Goal: Find specific page/section: Find specific page/section

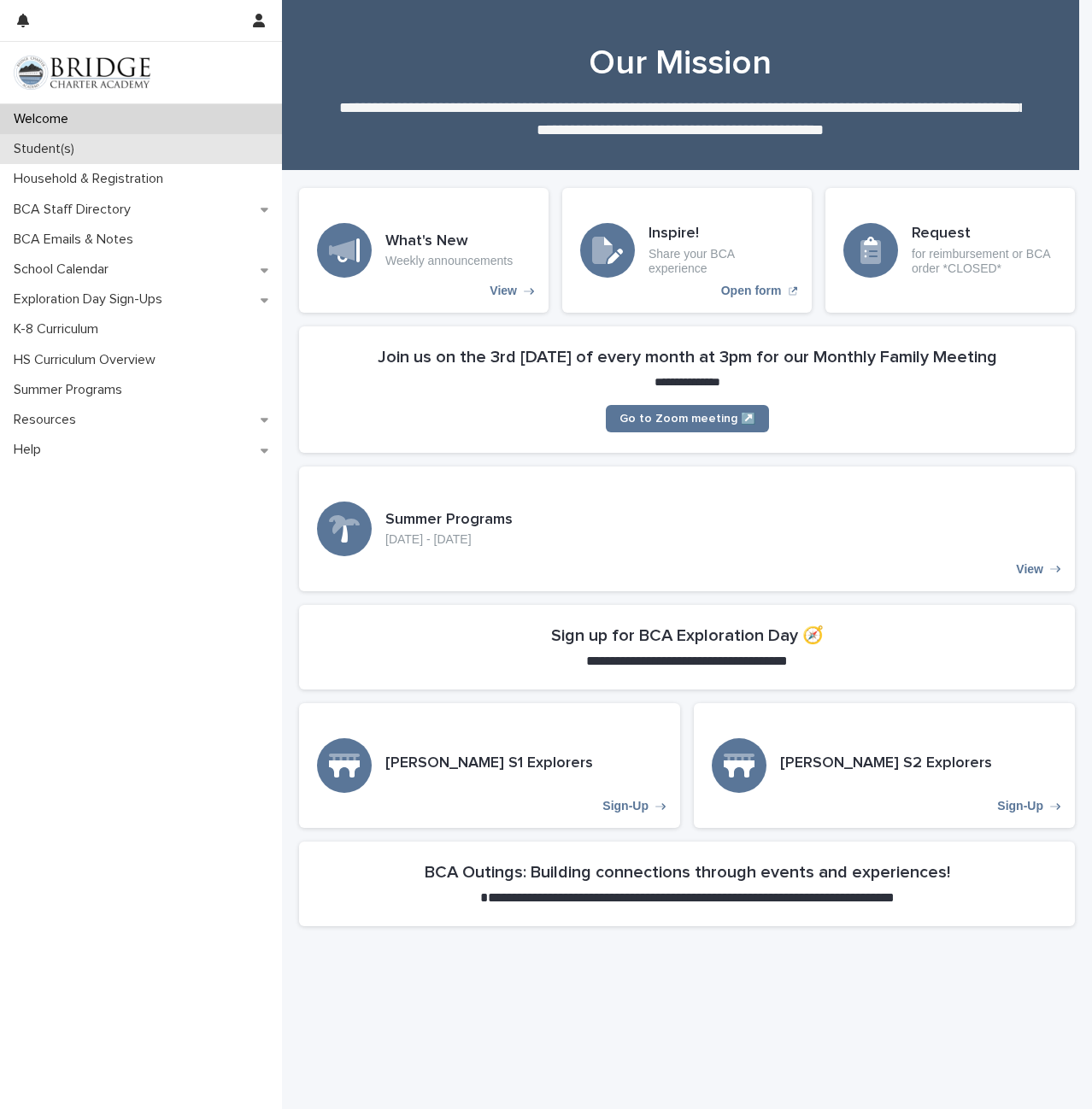
click at [74, 158] on div "Student(s)" at bounding box center [141, 149] width 282 height 30
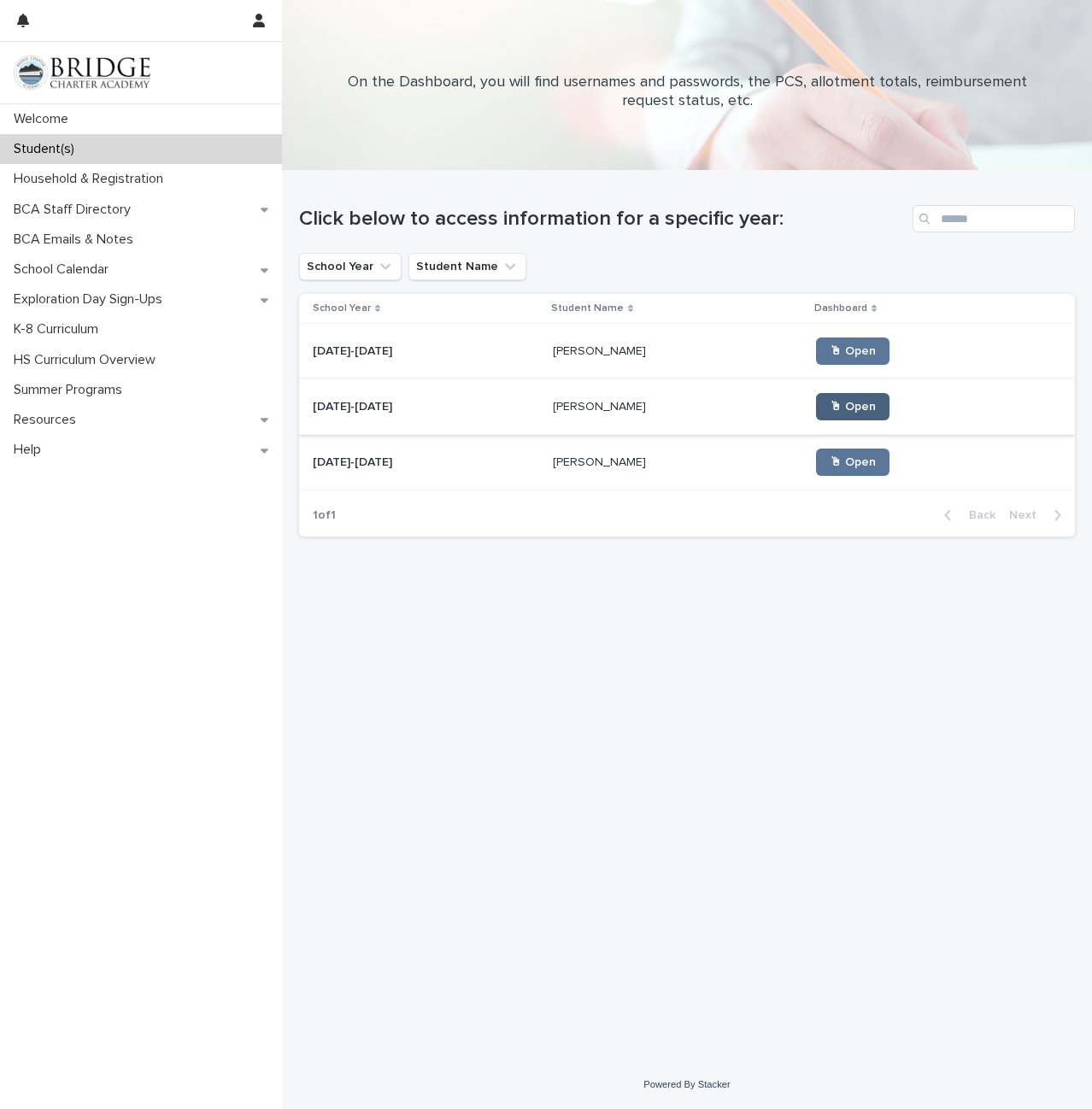
click at [830, 412] on span "🖱 Open" at bounding box center [853, 407] width 46 height 12
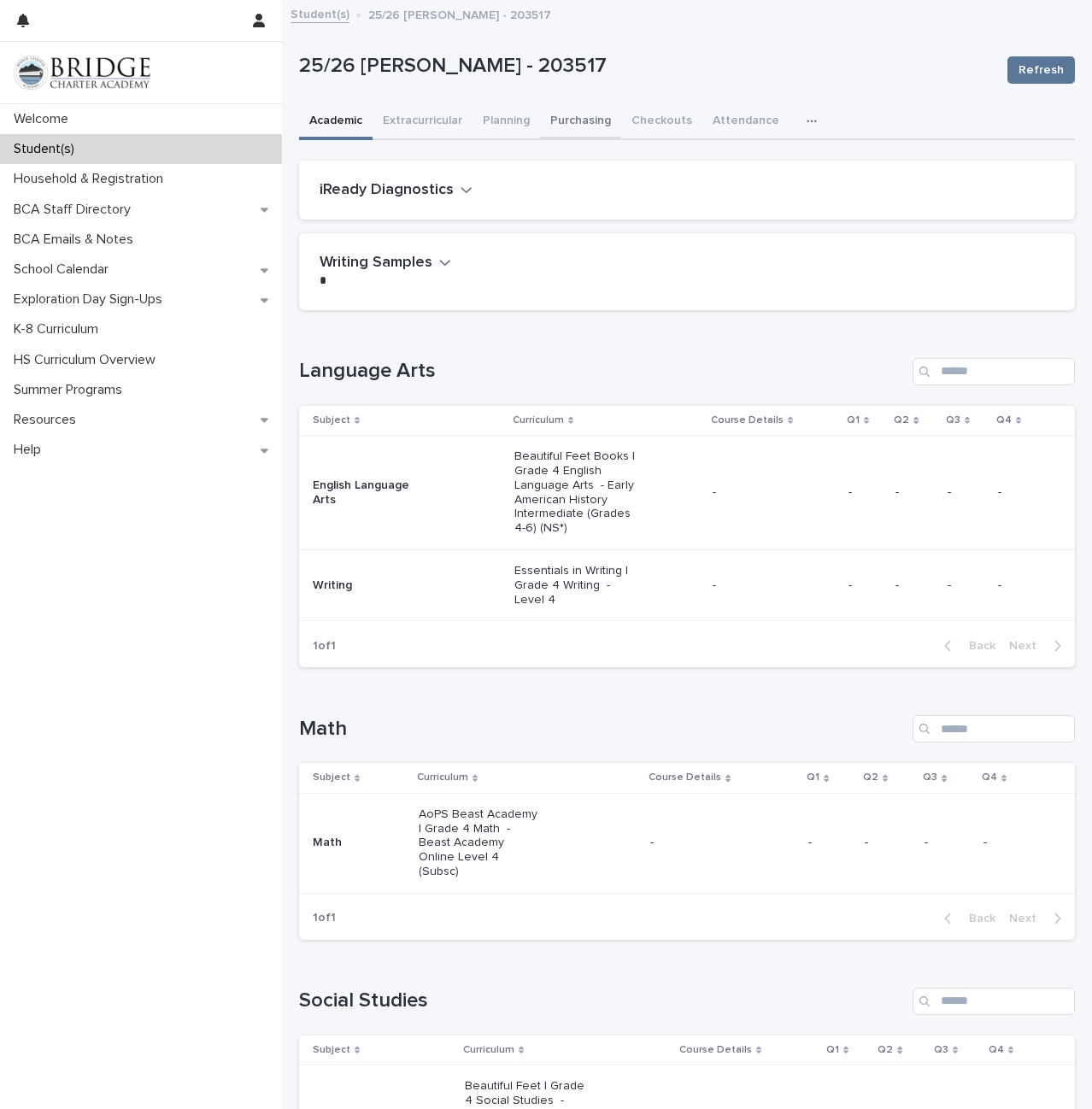
click at [572, 124] on button "Purchasing" at bounding box center [581, 122] width 82 height 35
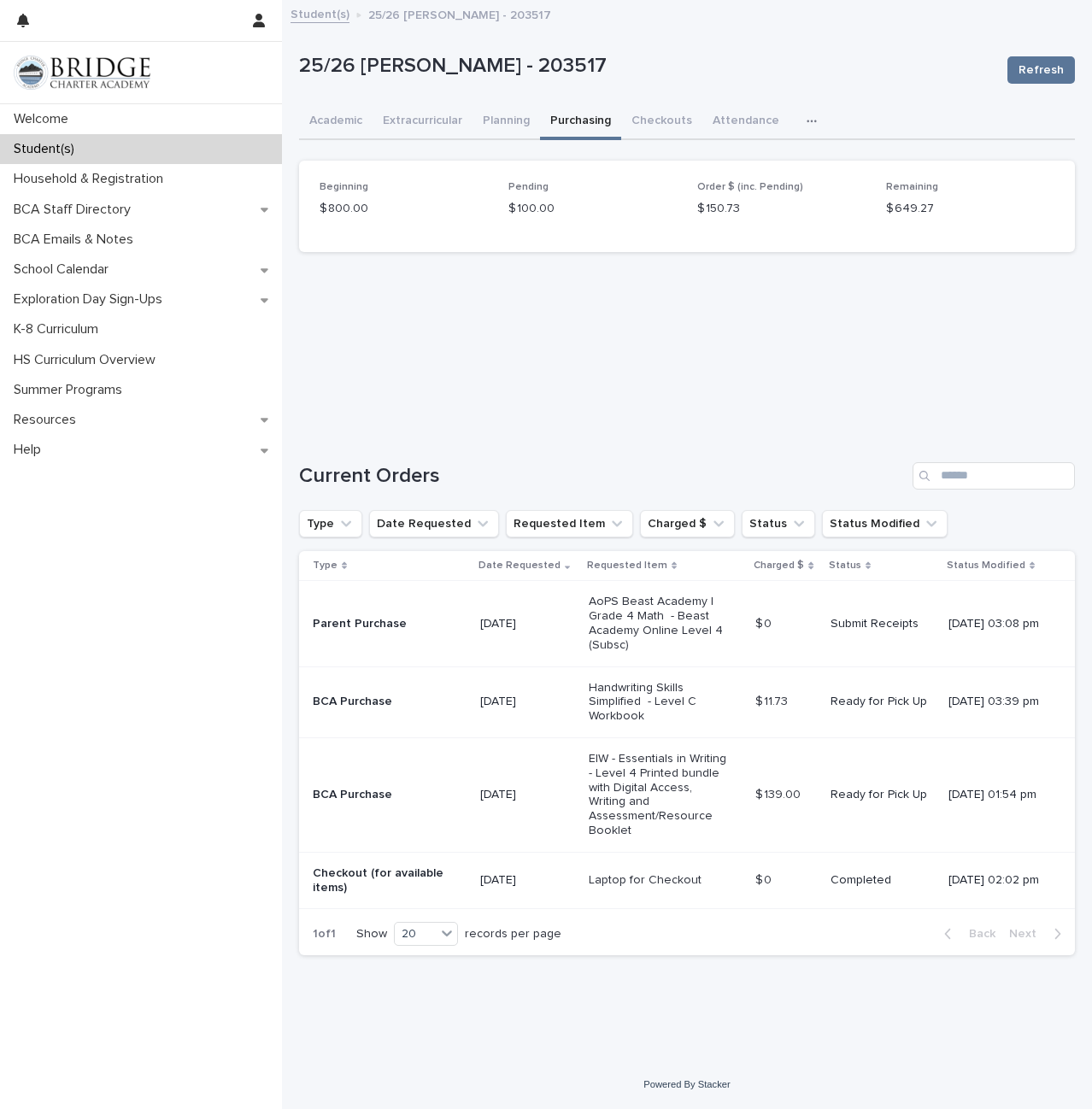
click at [807, 116] on icon "button" at bounding box center [812, 121] width 11 height 12
click at [769, 176] on button "General" at bounding box center [758, 165] width 113 height 26
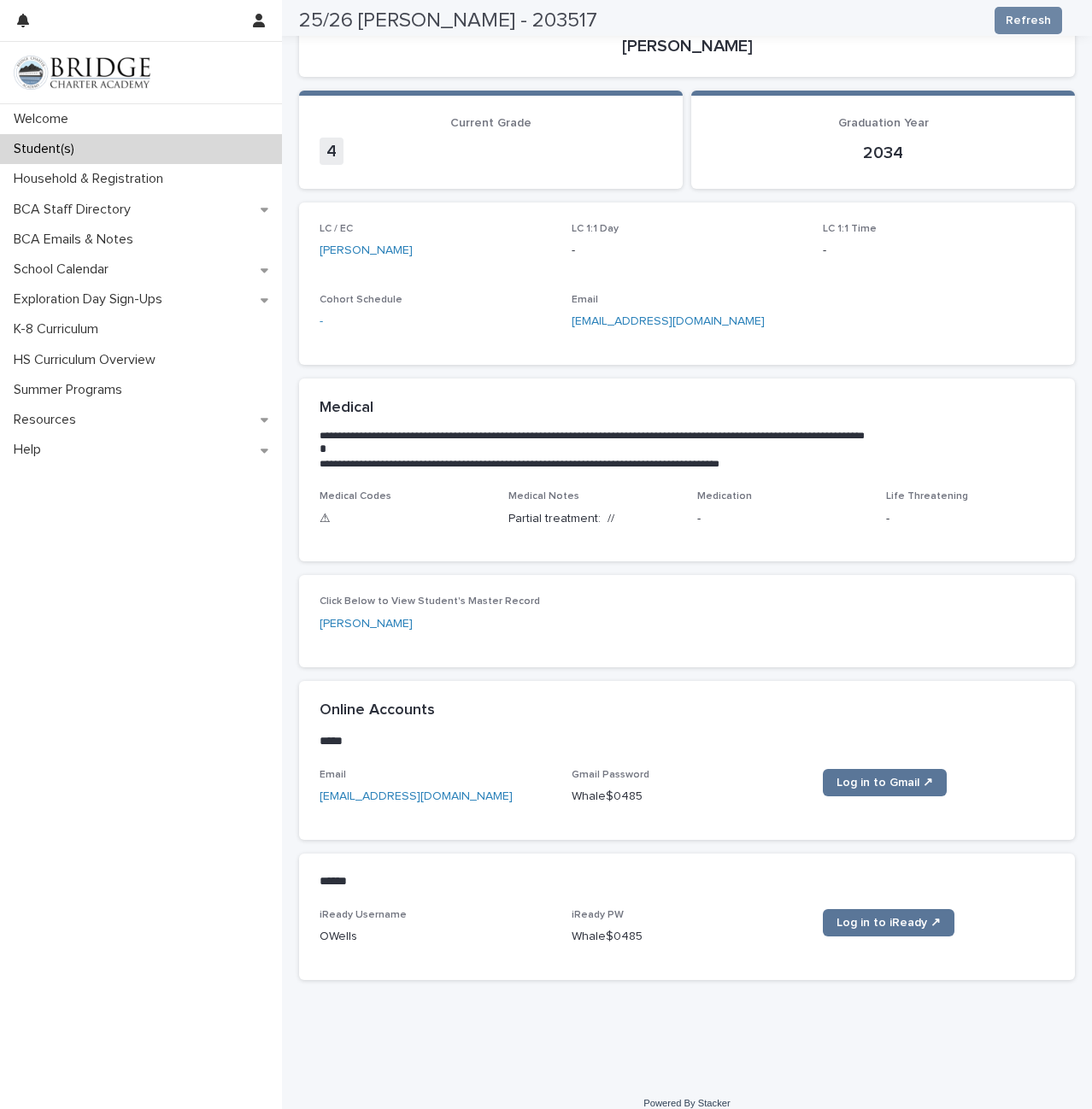
scroll to position [160, 0]
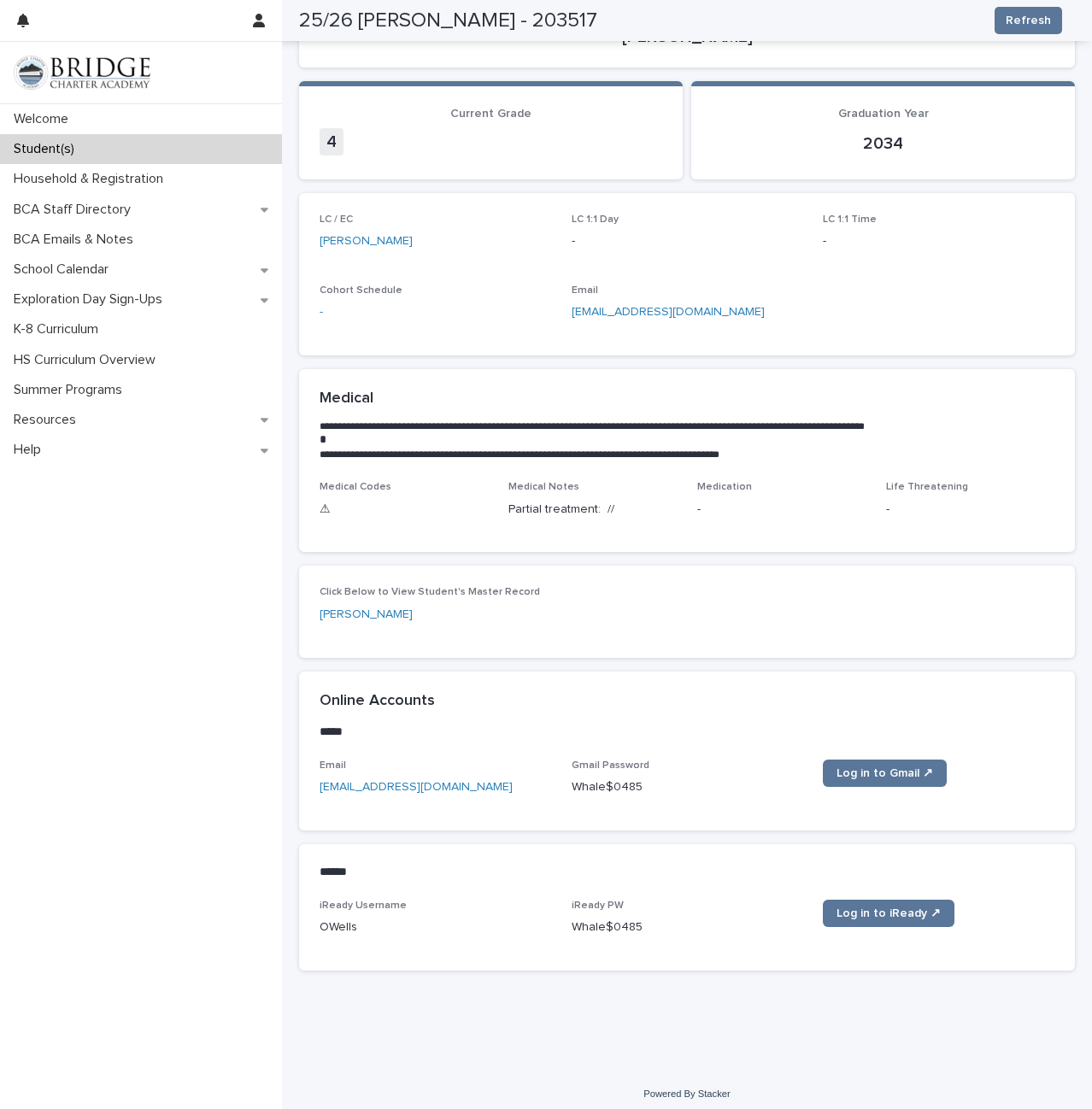
click at [112, 153] on div "Student(s)" at bounding box center [141, 149] width 282 height 30
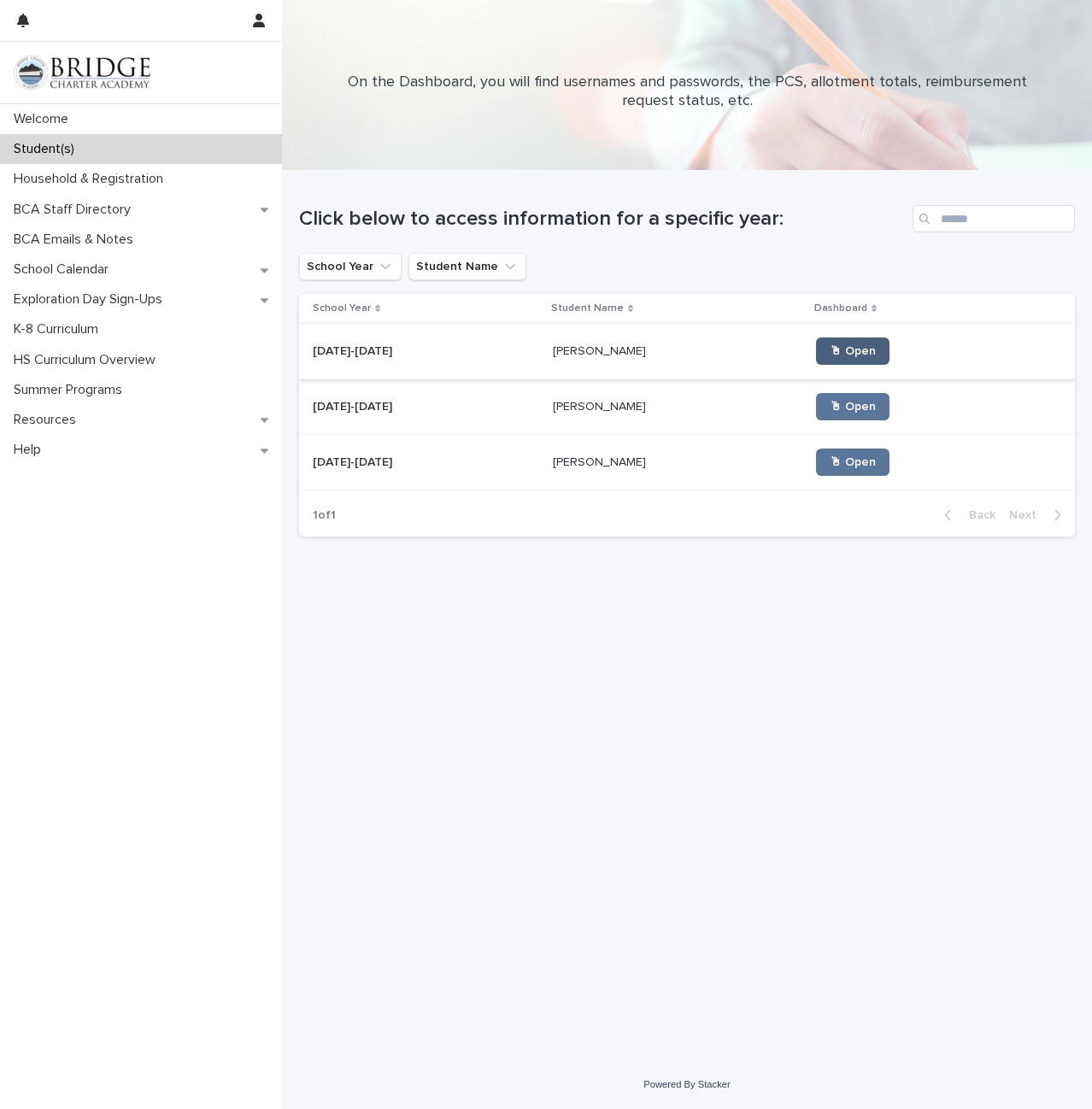
click at [830, 353] on span "🖱 Open" at bounding box center [853, 351] width 46 height 12
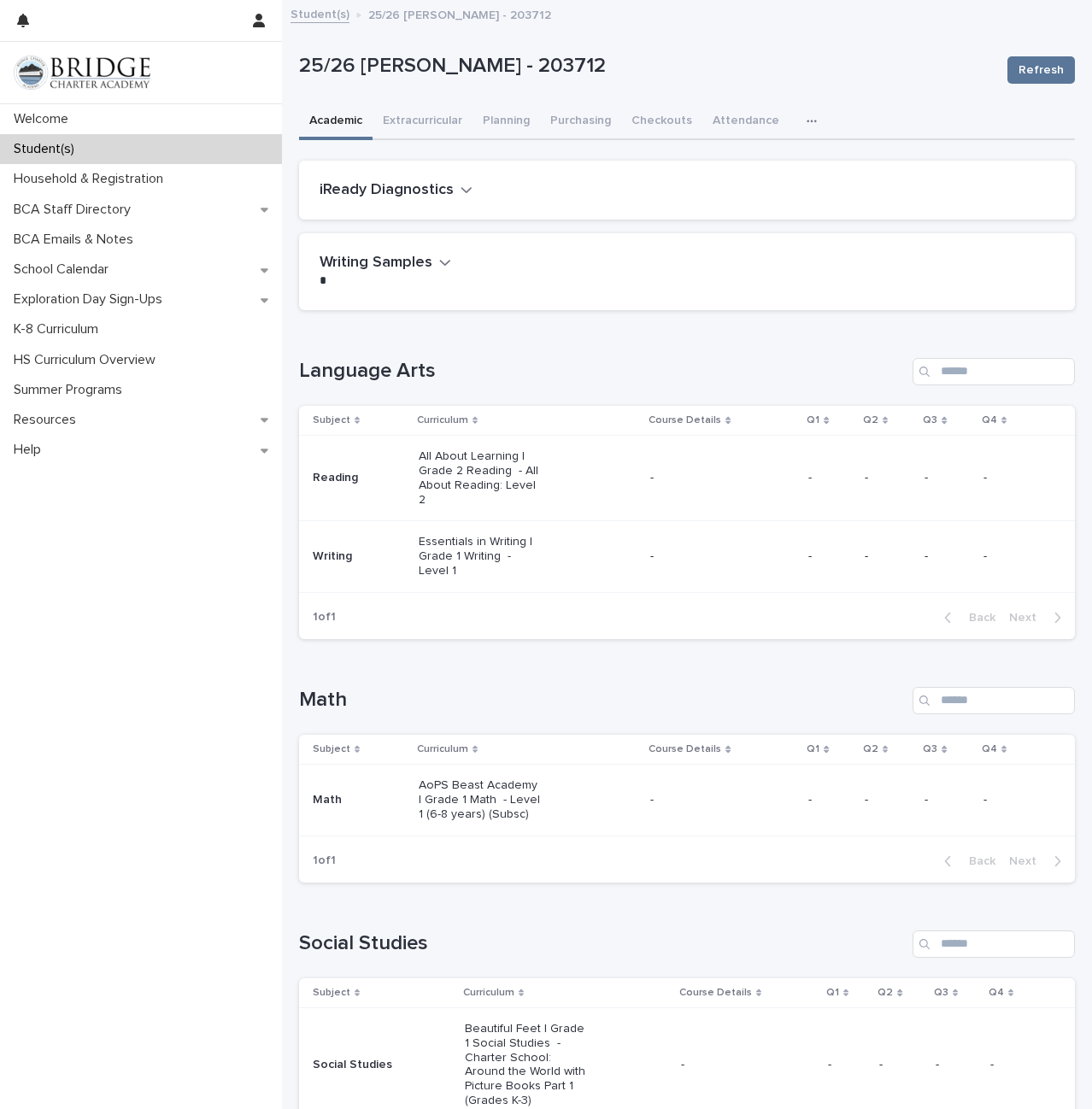
click at [606, 80] on div "25/26 [PERSON_NAME] - 203712" at bounding box center [647, 69] width 695 height 32
click at [807, 121] on icon "button" at bounding box center [812, 121] width 11 height 12
click at [722, 168] on span "General" at bounding box center [744, 166] width 44 height 12
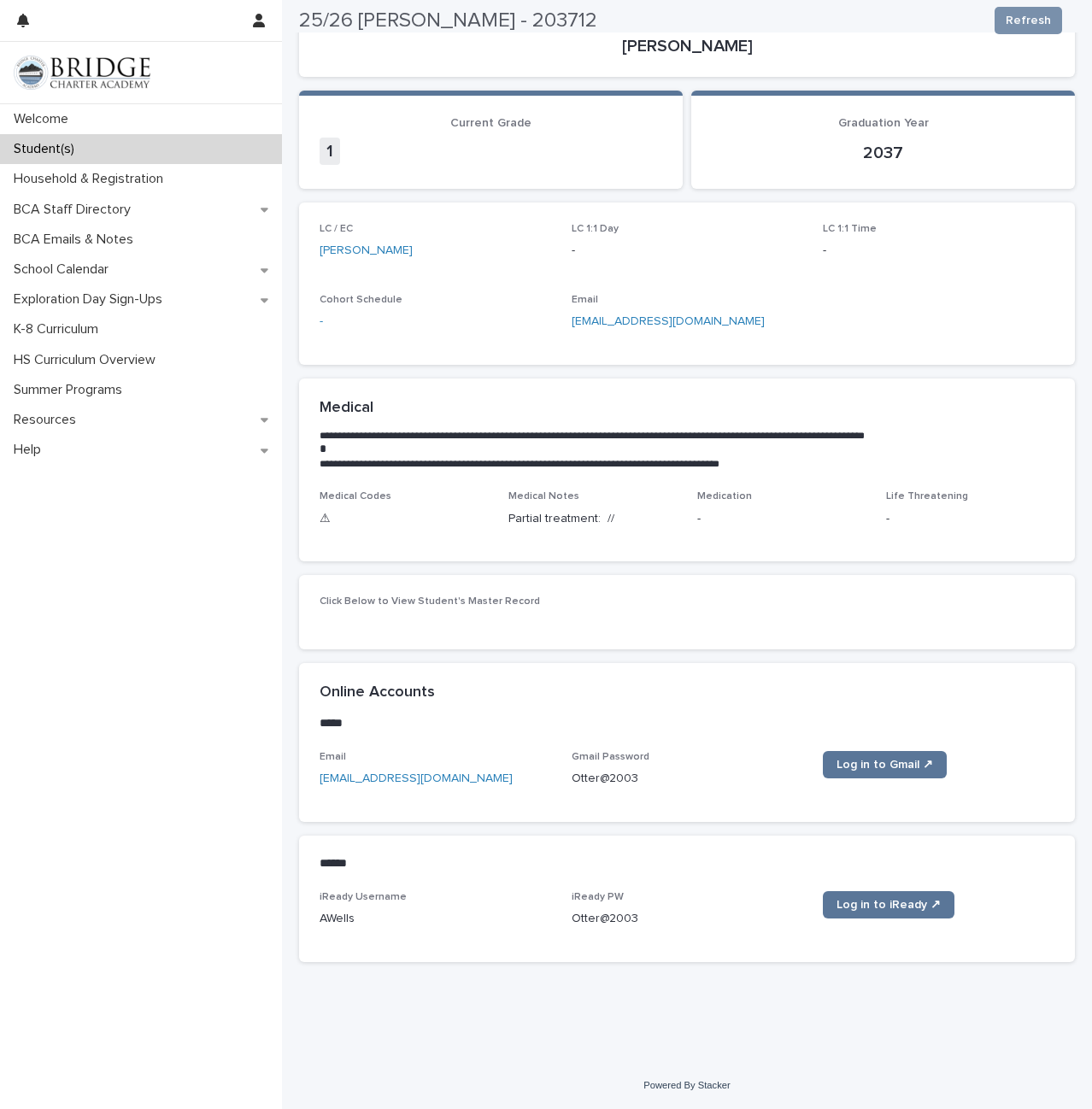
scroll to position [160, 0]
